Goal: Task Accomplishment & Management: Complete application form

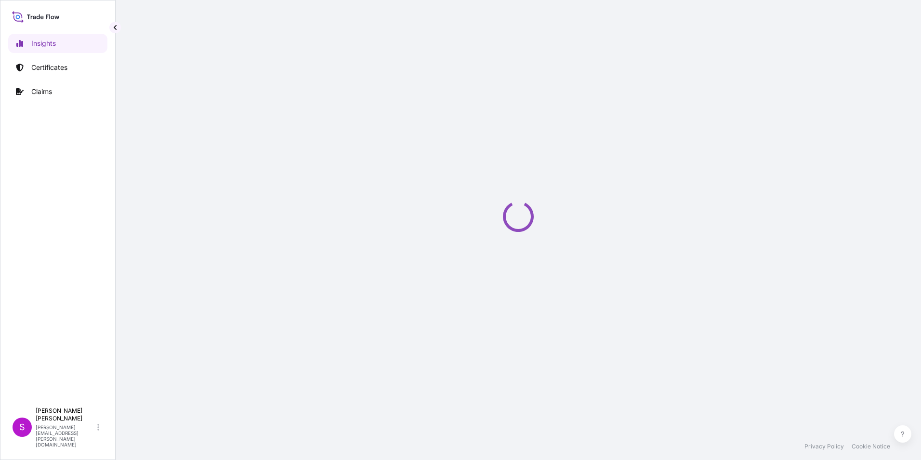
select select "2025"
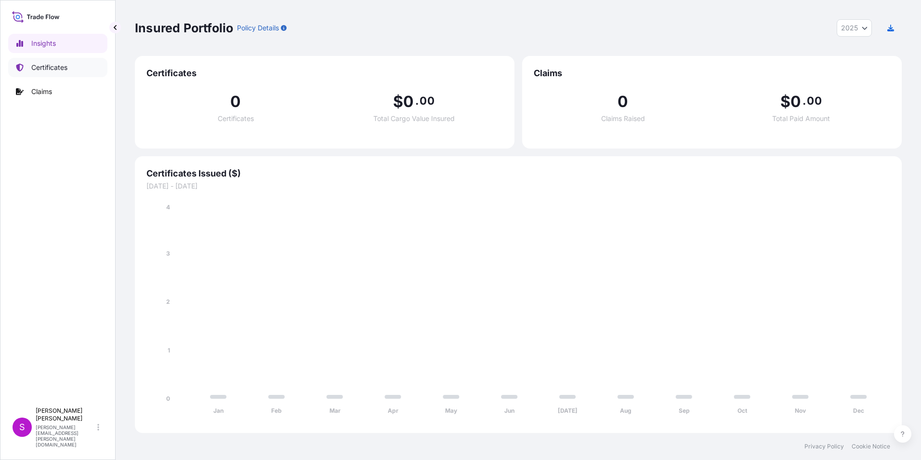
click at [46, 65] on p "Certificates" at bounding box center [49, 68] width 36 height 10
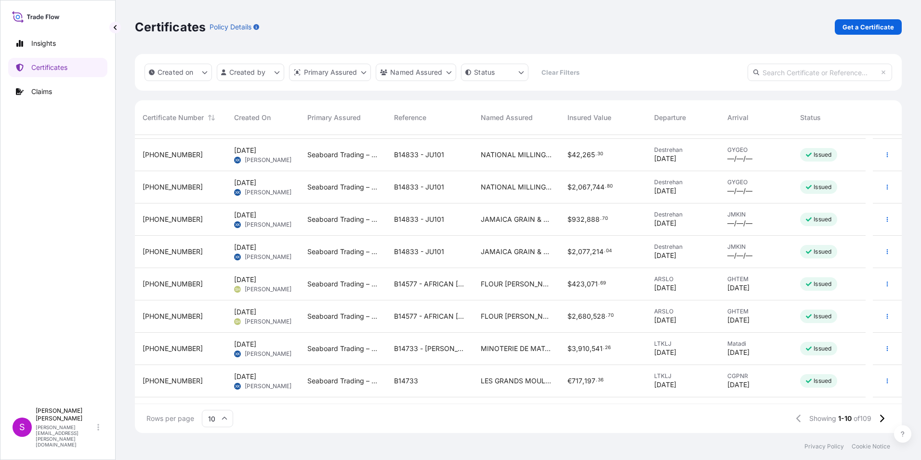
scroll to position [54, 0]
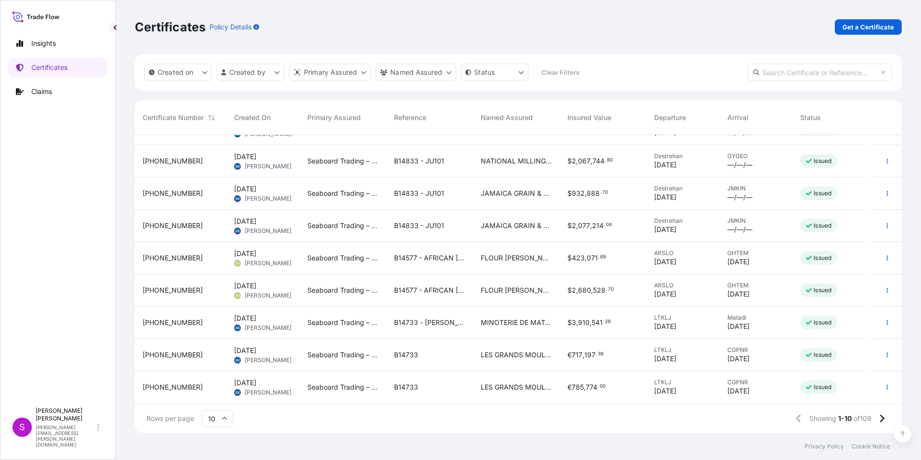
click at [193, 319] on div "[PHONE_NUMBER]" at bounding box center [181, 323] width 76 height 10
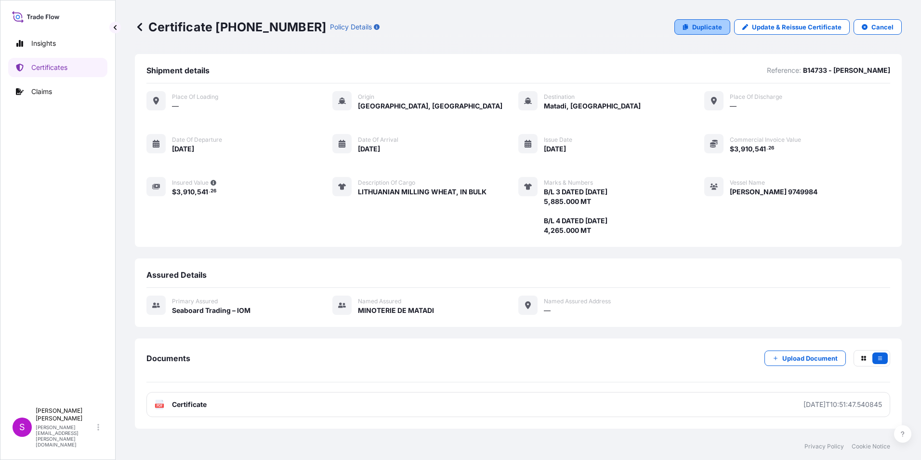
click at [701, 27] on p "Duplicate" at bounding box center [708, 27] width 30 height 10
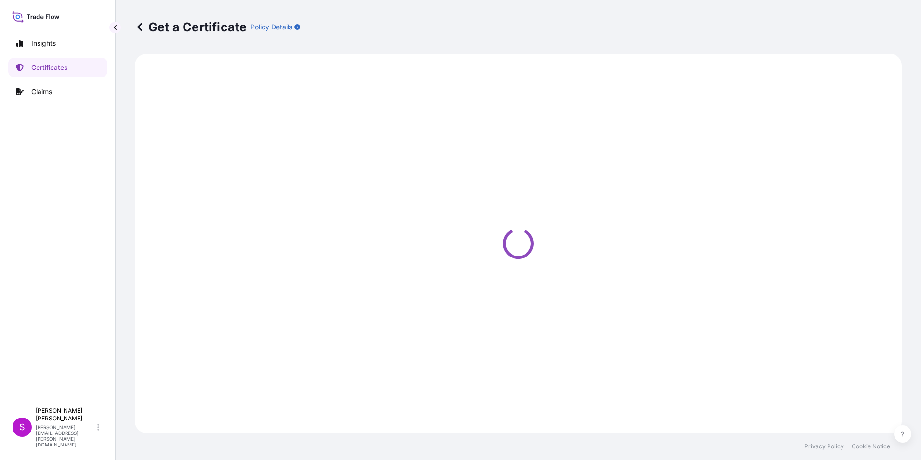
select select "Ocean Vessel"
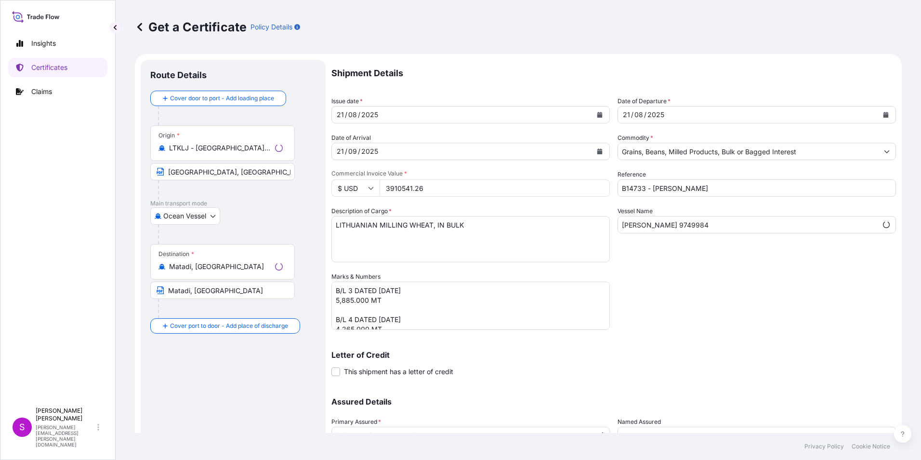
select select "31640"
click at [341, 116] on div "21" at bounding box center [340, 115] width 9 height 12
click at [342, 117] on div "21" at bounding box center [340, 115] width 9 height 12
click at [598, 112] on icon "Calendar" at bounding box center [600, 115] width 6 height 6
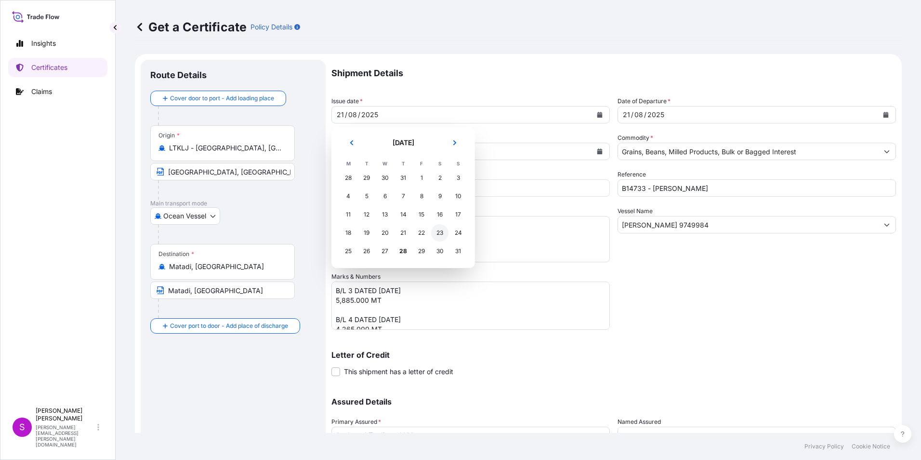
click at [443, 229] on div "23" at bounding box center [439, 232] width 17 height 17
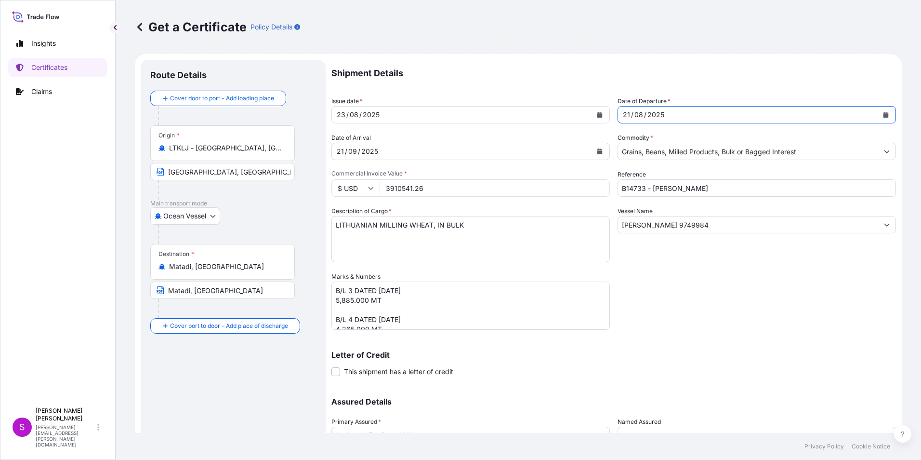
click at [879, 112] on button "Calendar" at bounding box center [886, 114] width 15 height 15
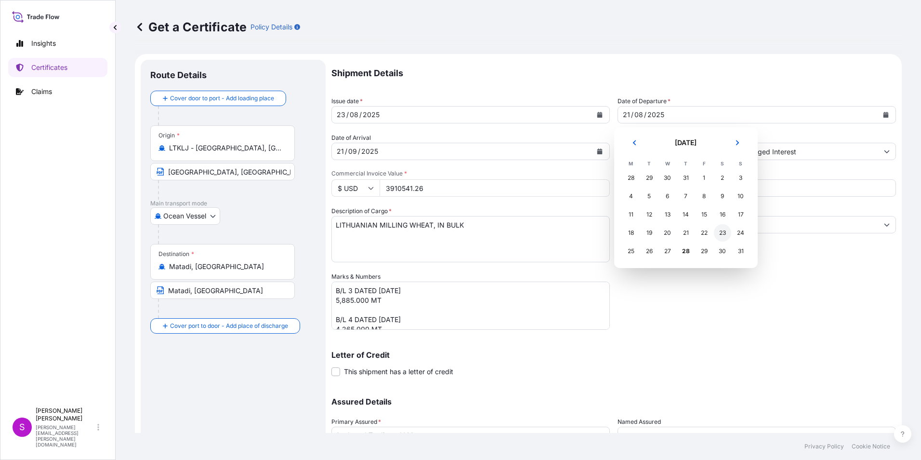
click at [724, 231] on div "23" at bounding box center [722, 232] width 17 height 17
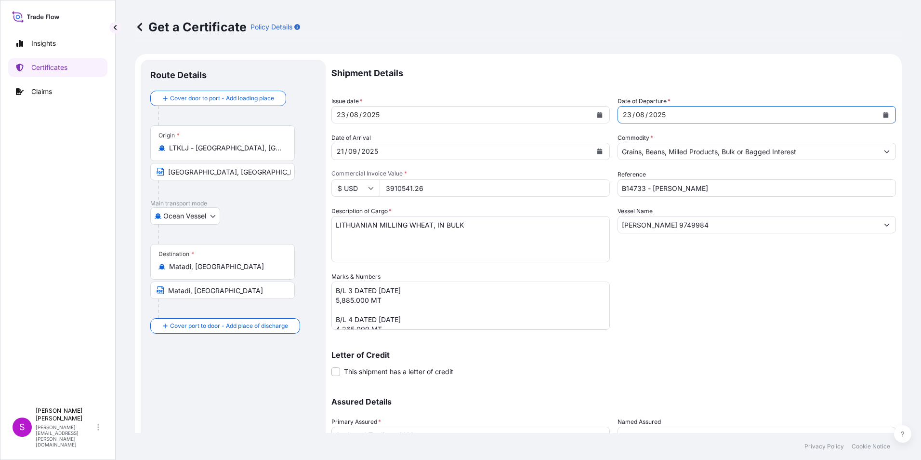
click at [733, 188] on input "B14733 - [PERSON_NAME]" at bounding box center [757, 187] width 279 height 17
type input "B14733 - [PERSON_NAME]"
click at [688, 227] on input "[PERSON_NAME] 9749984" at bounding box center [748, 224] width 260 height 17
drag, startPoint x: 718, startPoint y: 227, endPoint x: 577, endPoint y: 225, distance: 140.8
click at [577, 225] on div "Shipment Details Issue date * [DATE] Date of Departure * [DATE] Date of Arrival…" at bounding box center [614, 271] width 565 height 423
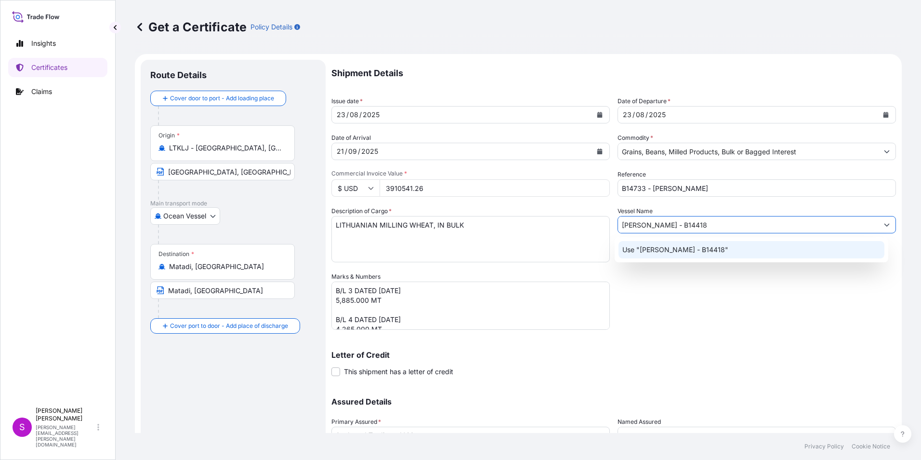
type input "[PERSON_NAME] - B14418"
click at [662, 301] on div "Shipment Details Issue date * [DATE] Date of Departure * [DATE] Date of Arrival…" at bounding box center [614, 271] width 565 height 423
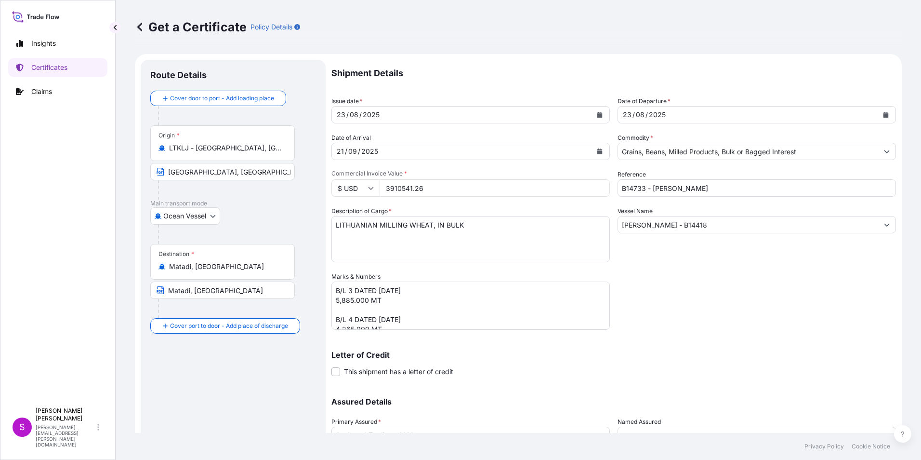
drag, startPoint x: 419, startPoint y: 187, endPoint x: 374, endPoint y: 190, distance: 45.4
click at [361, 186] on div "$ USD 3910541.26" at bounding box center [471, 187] width 279 height 17
drag, startPoint x: 443, startPoint y: 191, endPoint x: 387, endPoint y: 189, distance: 56.9
click at [387, 189] on input "3910541.26" at bounding box center [495, 187] width 230 height 17
type input "662363.63"
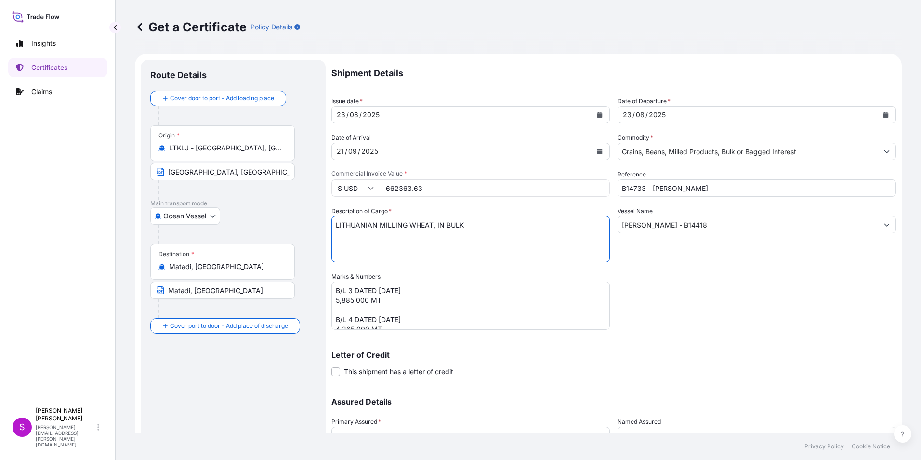
click at [340, 226] on textarea "LITHUANIAN MILLING WHEAT, IN BULK" at bounding box center [471, 239] width 279 height 46
click at [336, 226] on textarea "LITHUANIAN MILLING WHEAT, IN BULK" at bounding box center [471, 239] width 279 height 46
type textarea "POLISH MILLING WHEAT, IN BULK"
click at [351, 290] on textarea "B/L 3 DATED [DATE] 5,885.000 MT B/L 4 DATED [DATE] 4,265.000 MT" at bounding box center [471, 305] width 279 height 48
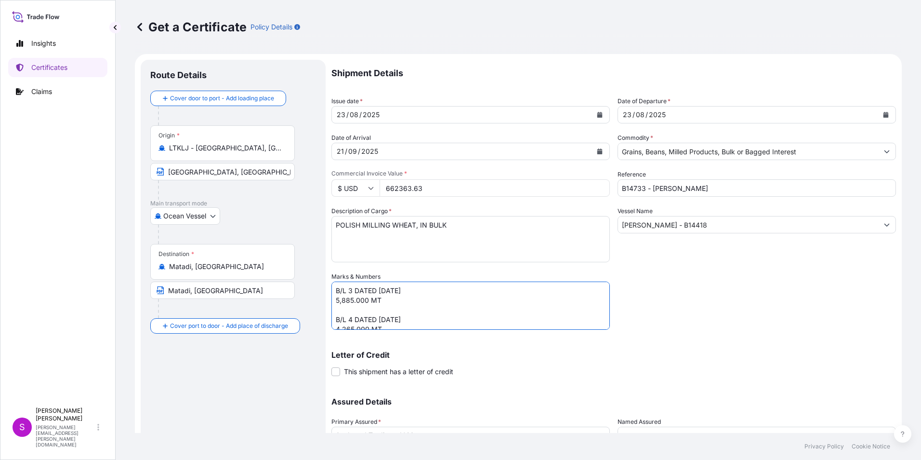
click at [382, 288] on textarea "B/L 3 DATED [DATE] 5,885.000 MT B/L 4 DATED [DATE] 4,265.000 MT" at bounding box center [471, 305] width 279 height 48
click at [340, 299] on textarea "B/L 3 DATED [DATE] 5,885.000 MT B/L 4 DATED [DATE] 4,265.000 MT" at bounding box center [471, 305] width 279 height 48
click at [345, 301] on textarea "B/L 3 DATED [DATE] 5,885.000 MT B/L 4 DATED [DATE] 4,265.000 MT" at bounding box center [471, 305] width 279 height 48
click at [343, 303] on textarea "B/L 3 DATED [DATE] 5,885.000 MT B/L 4 DATED [DATE] 4,265.000 MT" at bounding box center [471, 305] width 279 height 48
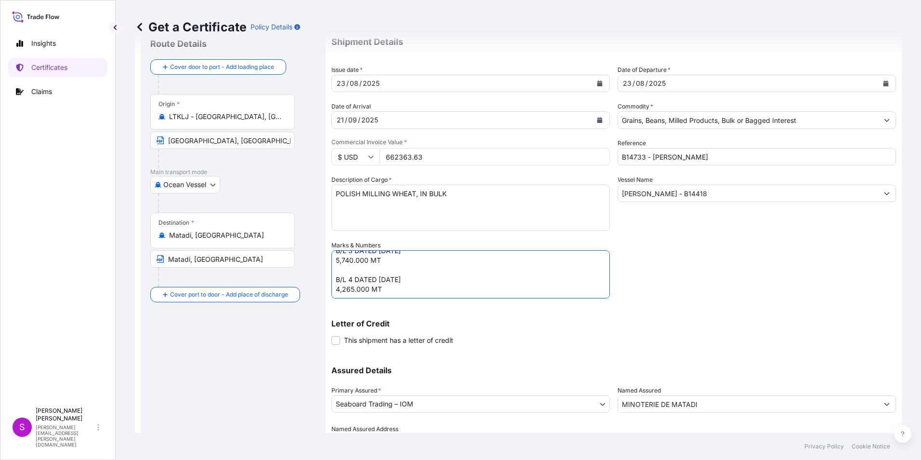
scroll to position [48, 0]
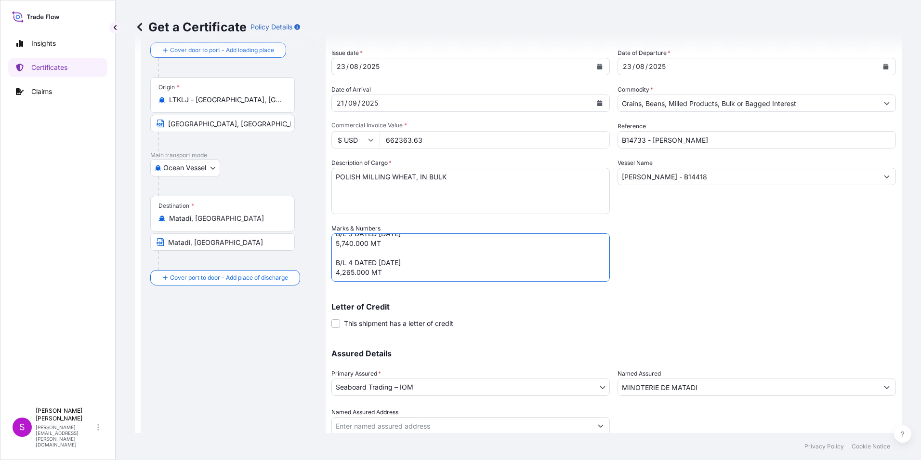
click at [384, 262] on textarea "B/L 3 DATED [DATE] 5,885.000 MT B/L 4 DATED [DATE] 4,265.000 MT" at bounding box center [471, 257] width 279 height 48
click at [339, 270] on textarea "B/L 3 DATED [DATE] 5,885.000 MT B/L 4 DATED [DATE] 4,265.000 MT" at bounding box center [471, 257] width 279 height 48
click at [344, 270] on textarea "B/L 3 DATED [DATE] 5,885.000 MT B/L 4 DATED [DATE] 4,265.000 MT" at bounding box center [471, 257] width 279 height 48
click at [426, 271] on textarea "B/L 3 DATED [DATE] 5,885.000 MT B/L 4 DATED [DATE] 4,265.000 MT" at bounding box center [471, 257] width 279 height 48
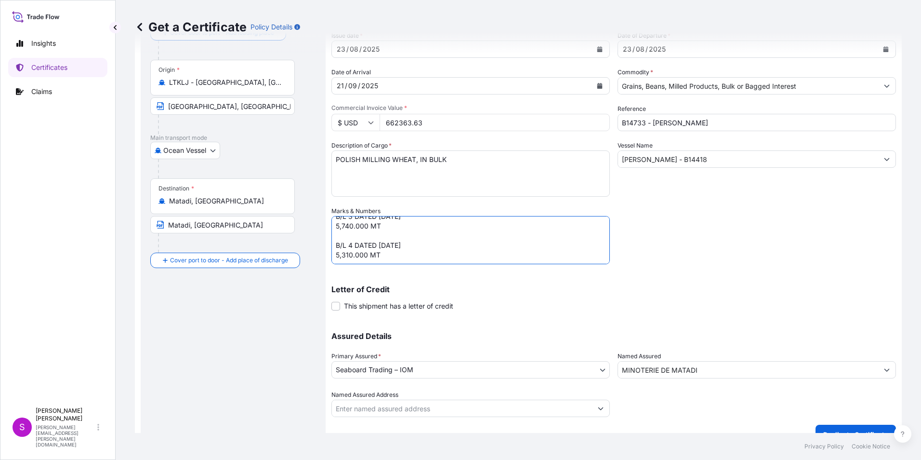
scroll to position [82, 0]
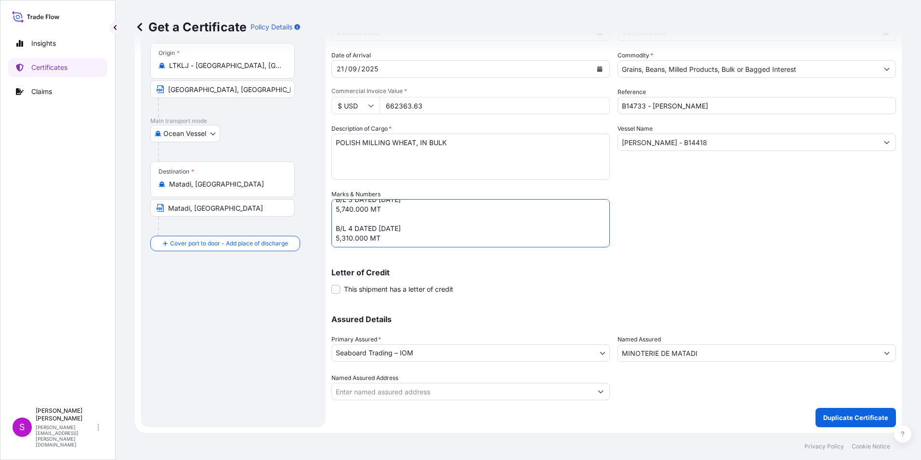
drag, startPoint x: 334, startPoint y: 226, endPoint x: 383, endPoint y: 236, distance: 50.2
click at [383, 236] on textarea "B/L 3 DATED [DATE] 5,885.000 MT B/L 4 DATED [DATE] 4,265.000 MT" at bounding box center [471, 223] width 279 height 48
click at [384, 243] on textarea "B/L 3 DATED [DATE] 5,885.000 MT B/L 4 DATED [DATE] 4,265.000 MT" at bounding box center [471, 223] width 279 height 48
paste textarea "B/L 4 DATED [DATE] 5,310.000 MT"
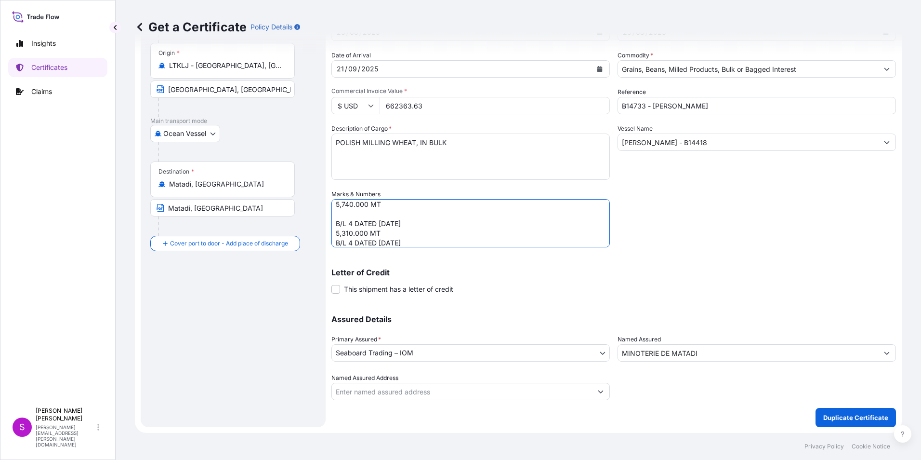
scroll to position [23, 0]
click at [391, 224] on textarea "B/L 3 DATED [DATE] 5,885.000 MT B/L 4 DATED [DATE] 4,265.000 MT" at bounding box center [471, 223] width 279 height 48
click at [353, 242] on textarea "B/L 3 DATED [DATE] 5,885.000 MT B/L 4 DATED [DATE] 4,265.000 MT" at bounding box center [471, 223] width 279 height 48
click at [338, 238] on textarea "B/L 3 DATED [DATE] 5,885.000 MT B/L 4 DATED [DATE] 4,265.000 MT" at bounding box center [471, 223] width 279 height 48
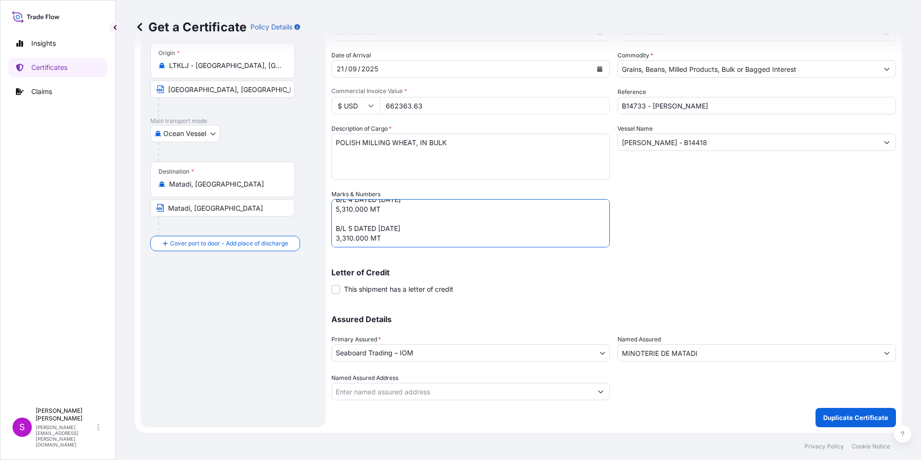
click at [345, 239] on textarea "B/L 3 DATED [DATE] 5,885.000 MT B/L 4 DATED [DATE] 4,265.000 MT" at bounding box center [471, 223] width 279 height 48
click at [341, 239] on textarea "B/L 3 DATED [DATE] 5,885.000 MT B/L 4 DATED [DATE] 4,265.000 MT" at bounding box center [471, 223] width 279 height 48
click at [390, 239] on textarea "B/L 3 DATED [DATE] 5,885.000 MT B/L 4 DATED [DATE] 4,265.000 MT" at bounding box center [471, 223] width 279 height 48
paste textarea "B/L 4 DATED [DATE] 5,310.000 MT"
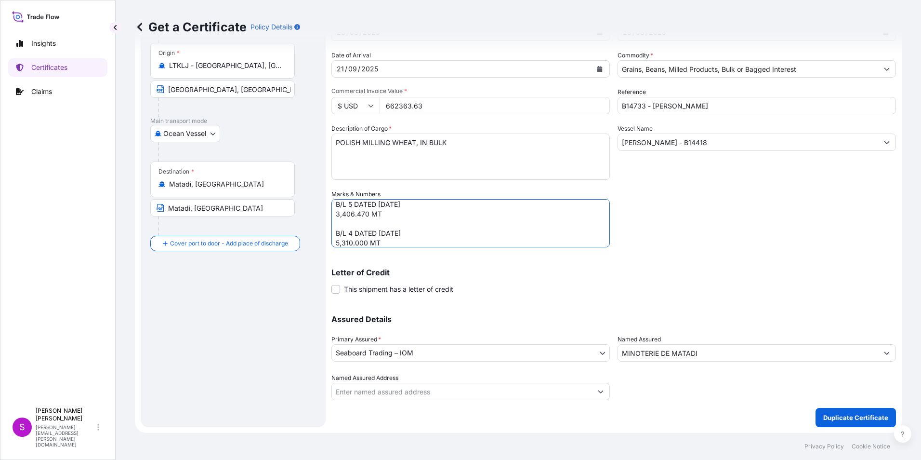
click at [350, 231] on textarea "B/L 3 DATED [DATE] 5,885.000 MT B/L 4 DATED [DATE] 4,265.000 MT" at bounding box center [471, 223] width 279 height 48
click at [339, 240] on textarea "B/L 3 DATED [DATE] 5,885.000 MT B/L 4 DATED [DATE] 4,265.000 MT" at bounding box center [471, 223] width 279 height 48
click at [341, 242] on textarea "B/L 3 DATED [DATE] 5,885.000 MT B/L 4 DATED [DATE] 4,265.000 MT" at bounding box center [471, 223] width 279 height 48
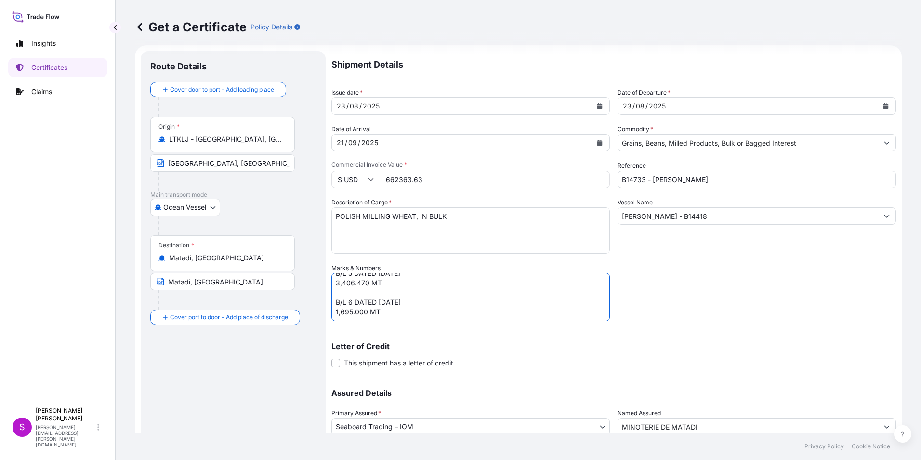
scroll to position [0, 0]
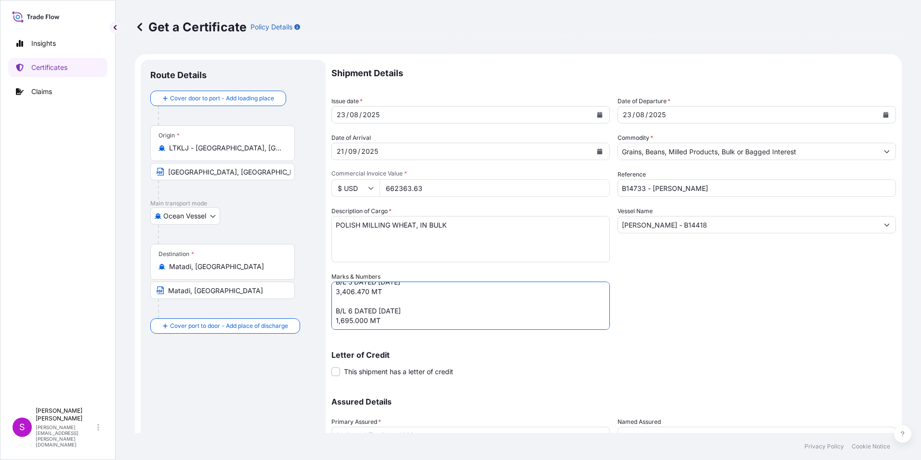
type textarea "B/L 3 DATED [DATE] 5,740.000 MT B/L 4 DATED [DATE] 5,310.000 MT B/L 5 DATED [DA…"
drag, startPoint x: 438, startPoint y: 188, endPoint x: 370, endPoint y: 187, distance: 68.0
click at [370, 187] on div "$ USD 662363.63" at bounding box center [471, 187] width 279 height 17
type input "6311590.70"
drag, startPoint x: 778, startPoint y: 313, endPoint x: 711, endPoint y: 316, distance: 66.6
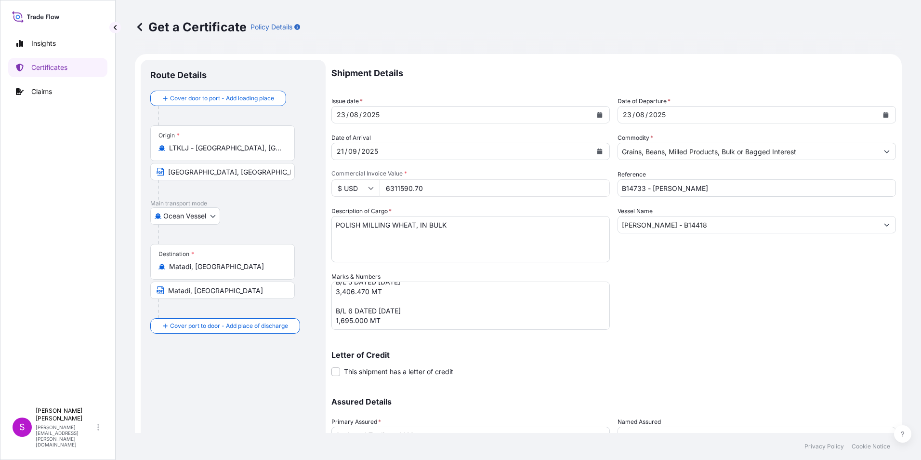
click at [778, 313] on div "Shipment Details Issue date * [DATE] Date of Departure * [DATE] Date of Arrival…" at bounding box center [614, 271] width 565 height 423
click at [390, 189] on input "6311590.70" at bounding box center [495, 187] width 230 height 17
click at [766, 314] on div "Shipment Details Issue date * [DATE] Date of Departure * [DATE] Date of Arrival…" at bounding box center [614, 271] width 565 height 423
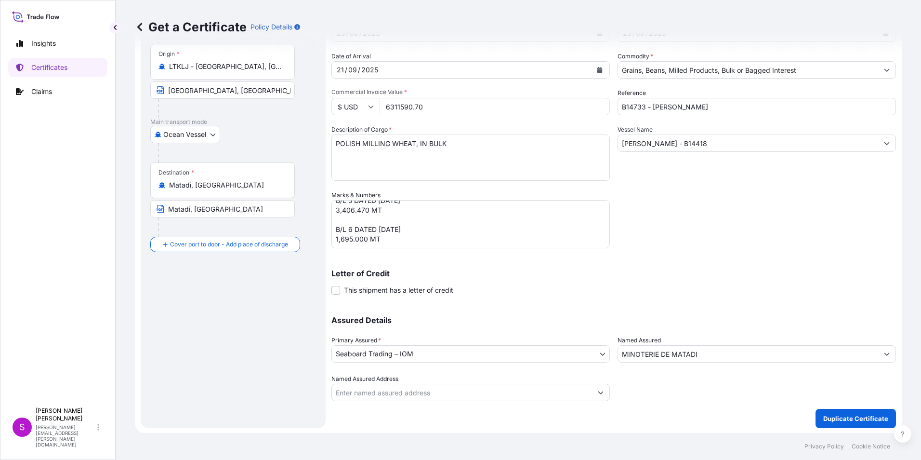
scroll to position [82, 0]
click at [831, 417] on p "Duplicate Certificate" at bounding box center [856, 418] width 65 height 10
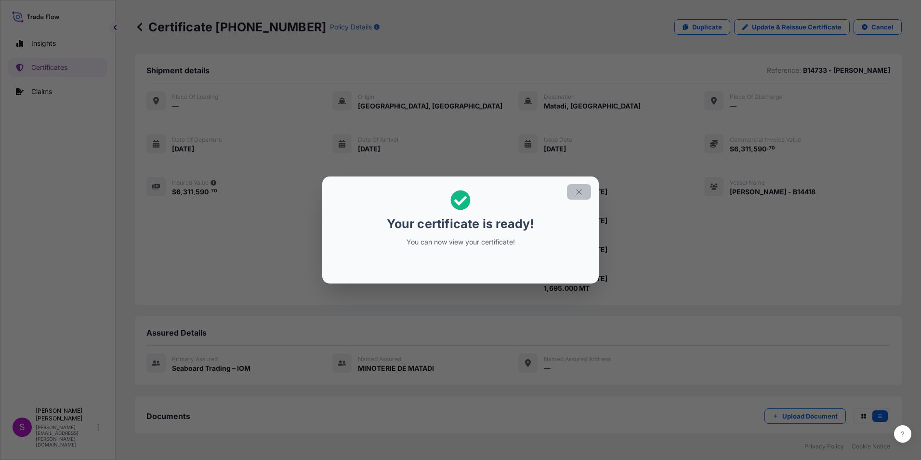
click at [581, 191] on icon "button" at bounding box center [579, 191] width 9 height 9
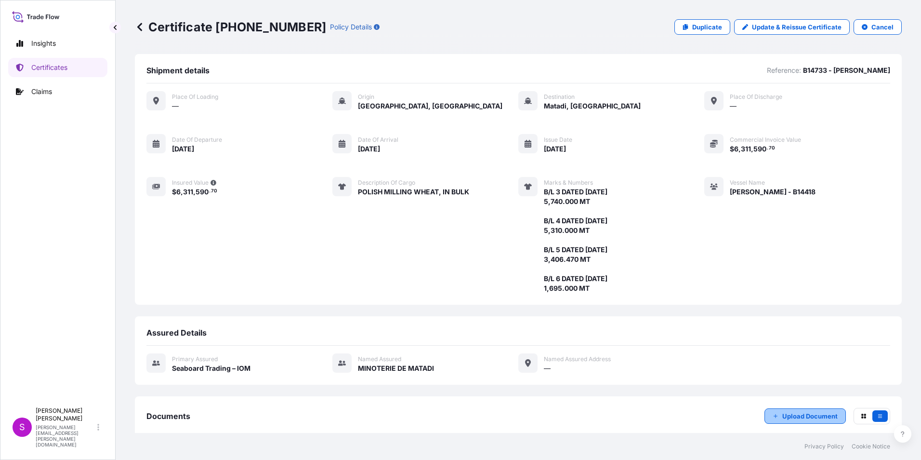
click at [804, 414] on p "Upload Document" at bounding box center [810, 416] width 55 height 10
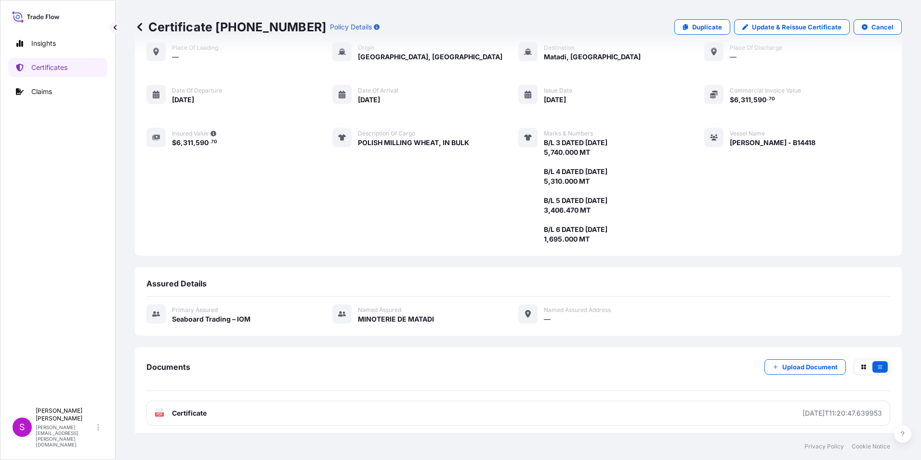
scroll to position [114, 0]
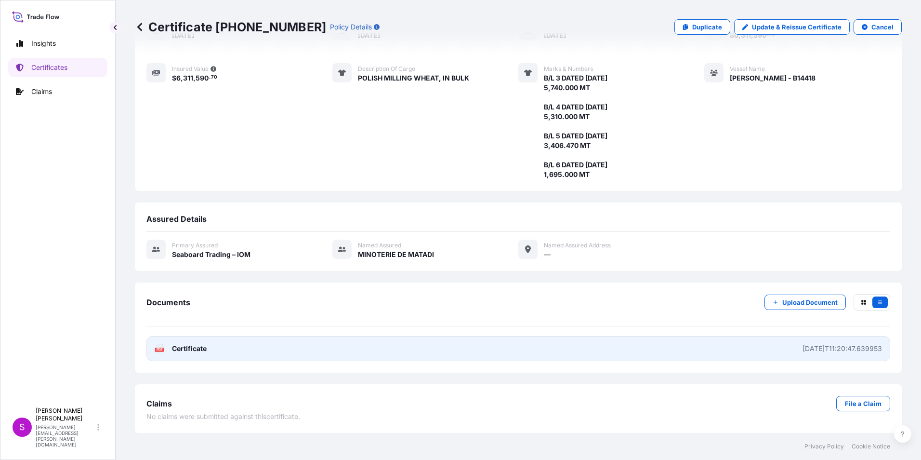
click at [408, 347] on link "PDF Certificate [DATE]T11:20:47.639953" at bounding box center [519, 348] width 744 height 25
